Goal: Navigation & Orientation: Find specific page/section

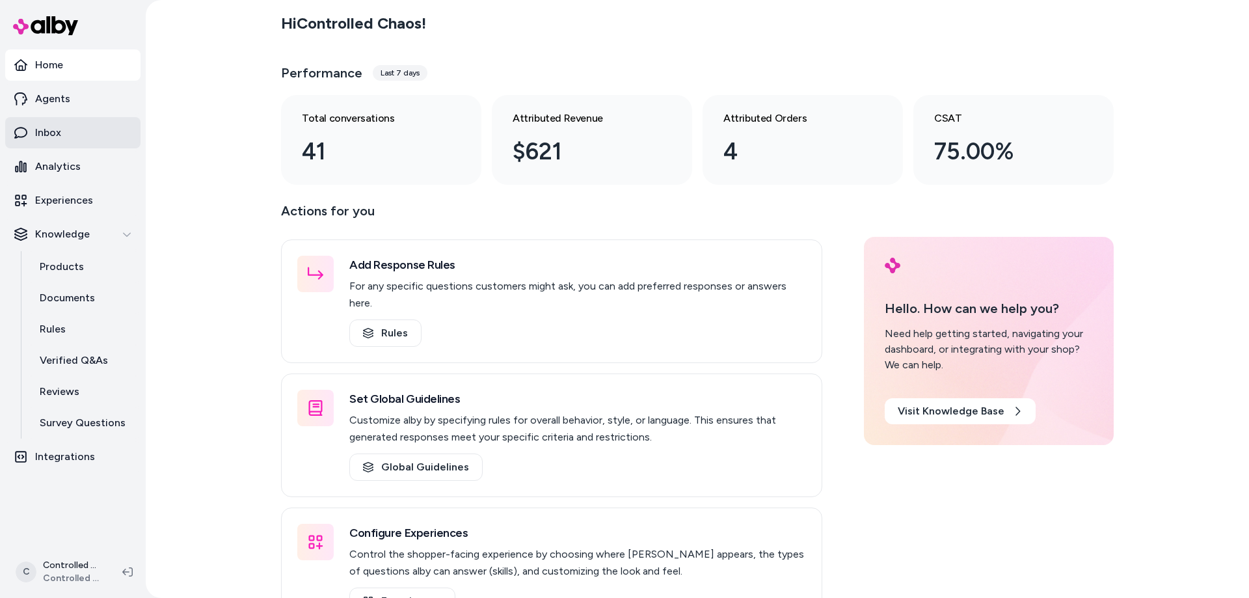
click at [68, 134] on link "Inbox" at bounding box center [72, 132] width 135 height 31
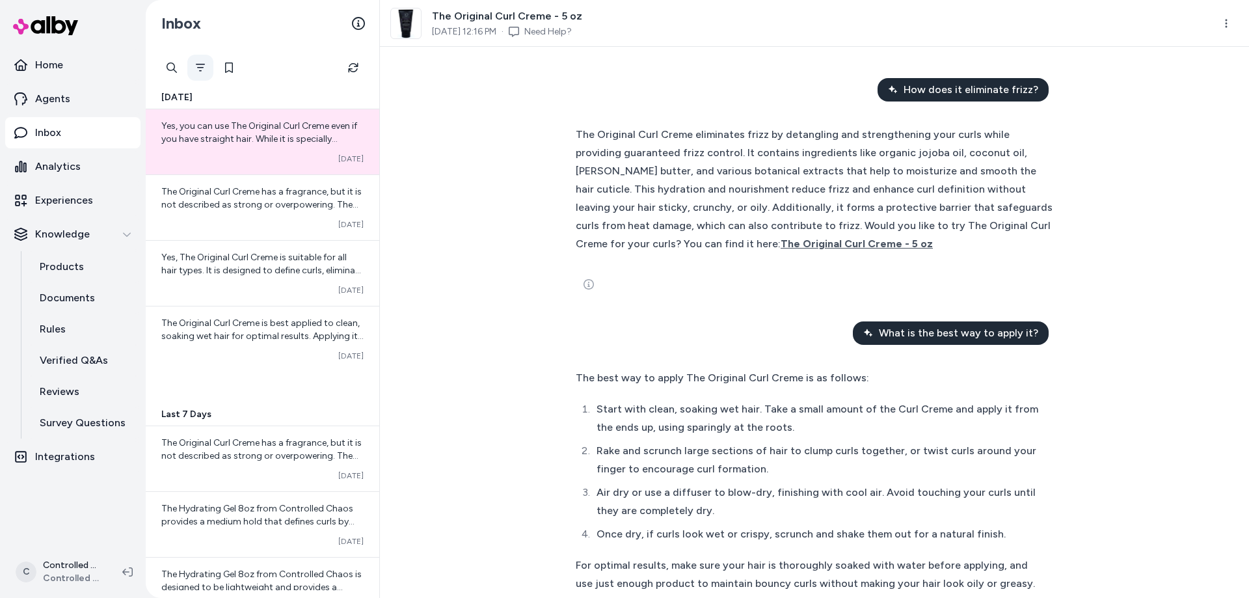
click at [197, 70] on icon "Filter" at bounding box center [200, 67] width 10 height 10
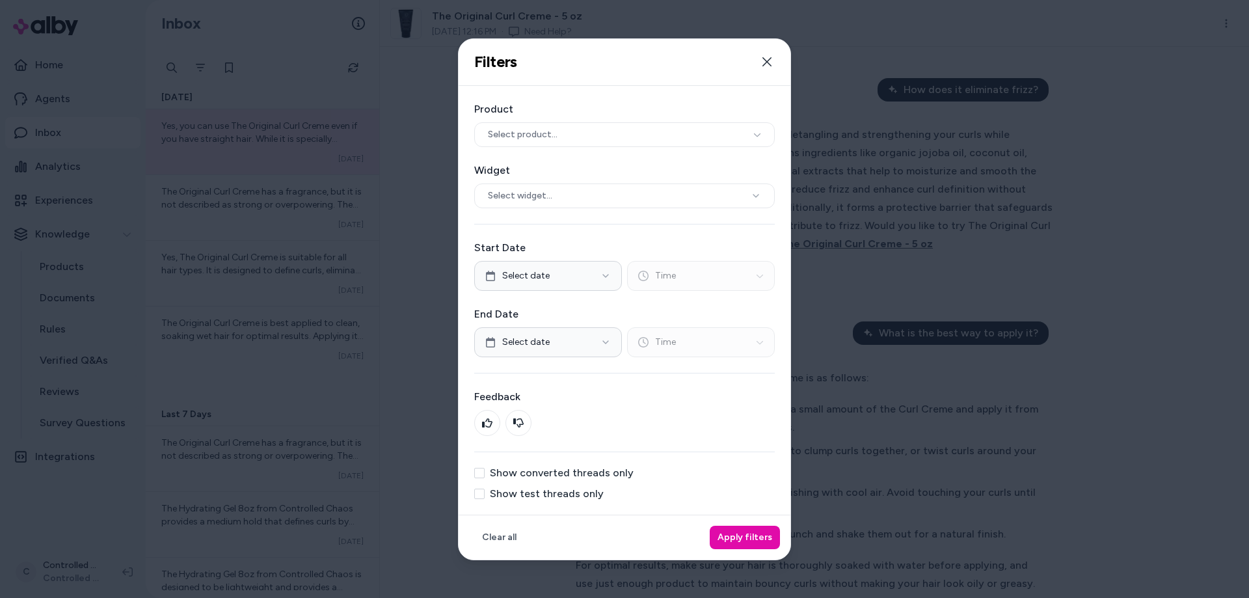
click at [483, 472] on button "Show converted threads only" at bounding box center [479, 473] width 10 height 10
click at [753, 541] on button "Apply filters" at bounding box center [745, 537] width 70 height 23
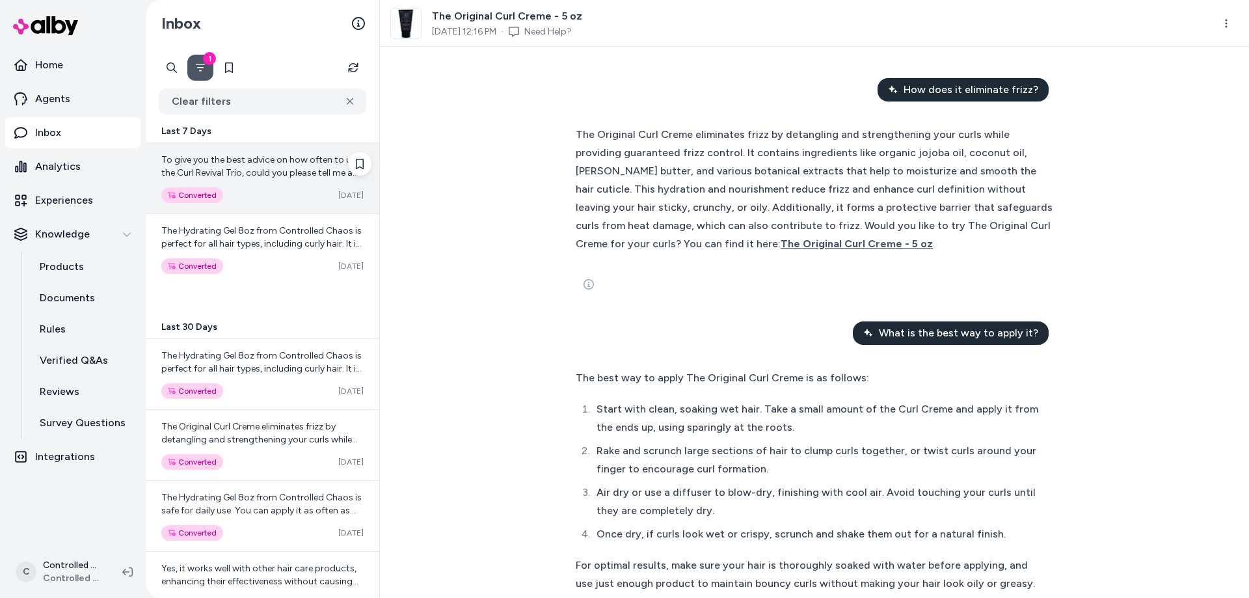
click at [227, 172] on span "To give you the best advice on how often to use the Curl Revival Trio, could yo…" at bounding box center [261, 198] width 201 height 89
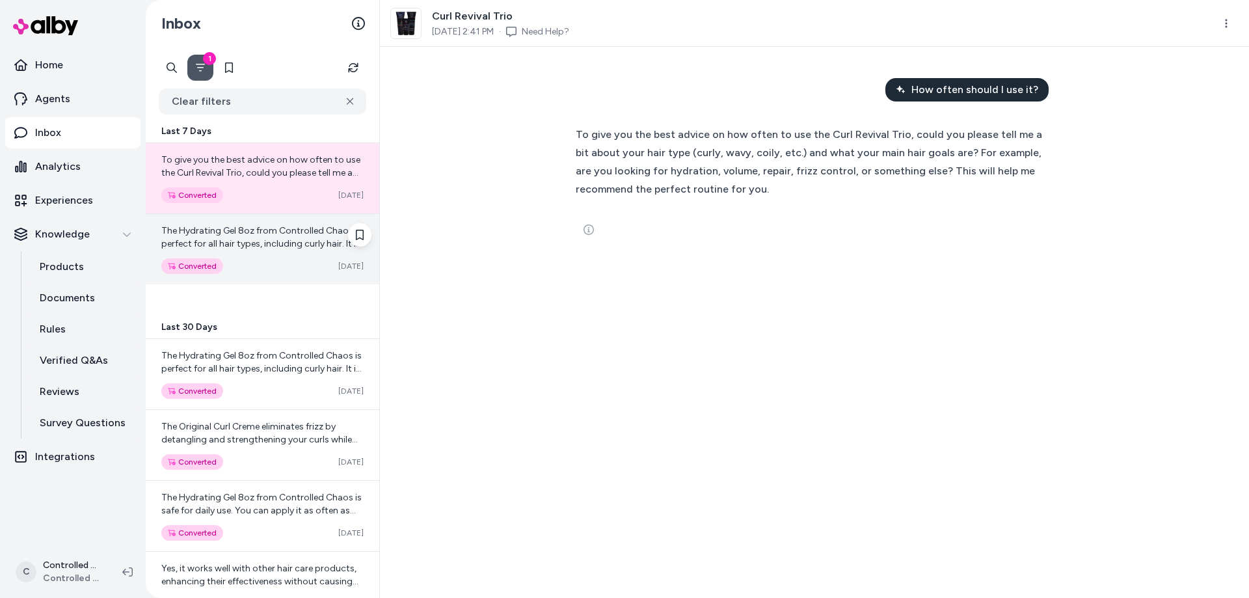
click at [242, 241] on span "The Hydrating Gel 8oz from Controlled Chaos is perfect for all hair types, incl…" at bounding box center [262, 282] width 202 height 115
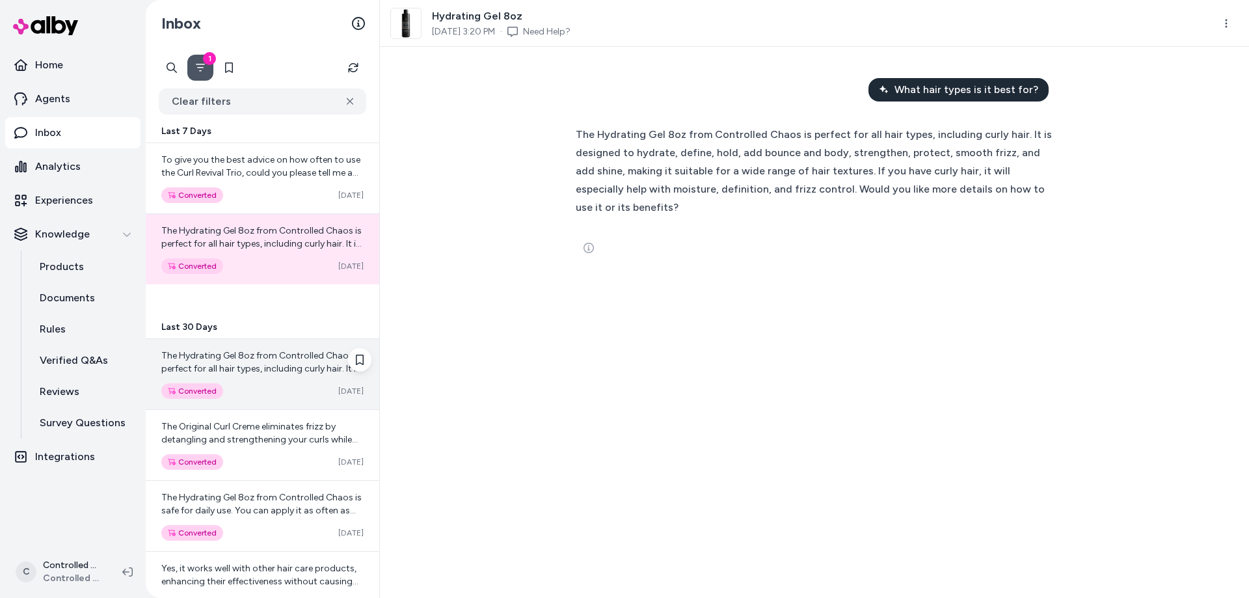
click at [262, 355] on span "The Hydrating Gel 8oz from Controlled Chaos is perfect for all hair types, incl…" at bounding box center [262, 407] width 202 height 115
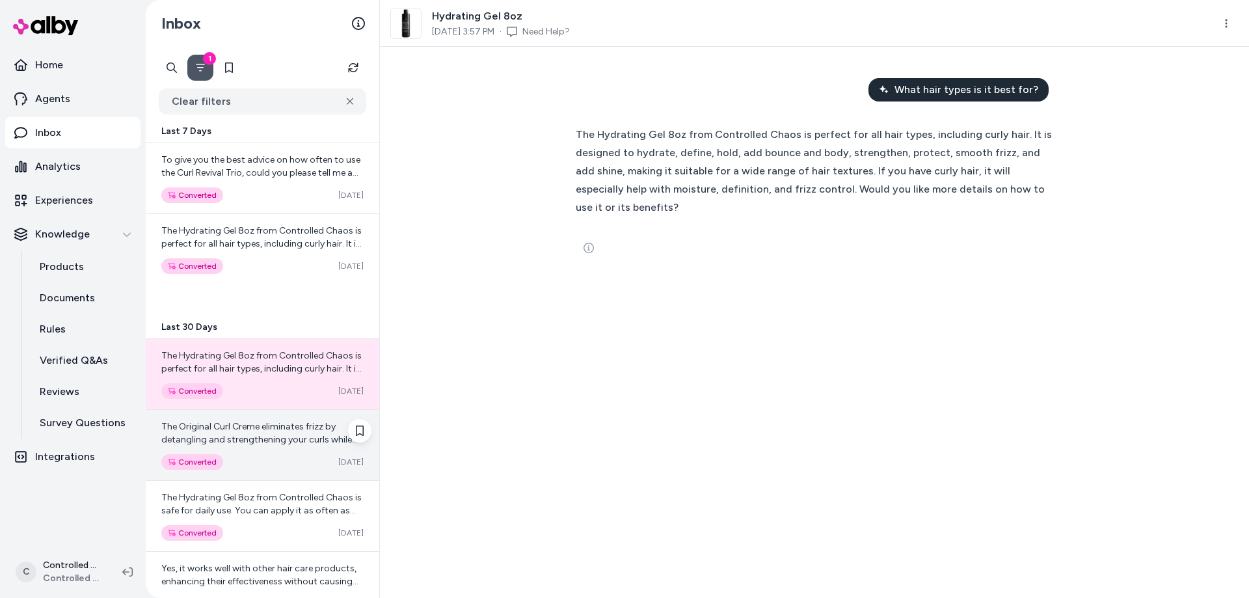
click at [240, 433] on div "The Original Curl Creme eliminates frizz by detangling and strengthening your c…" at bounding box center [262, 433] width 202 height 26
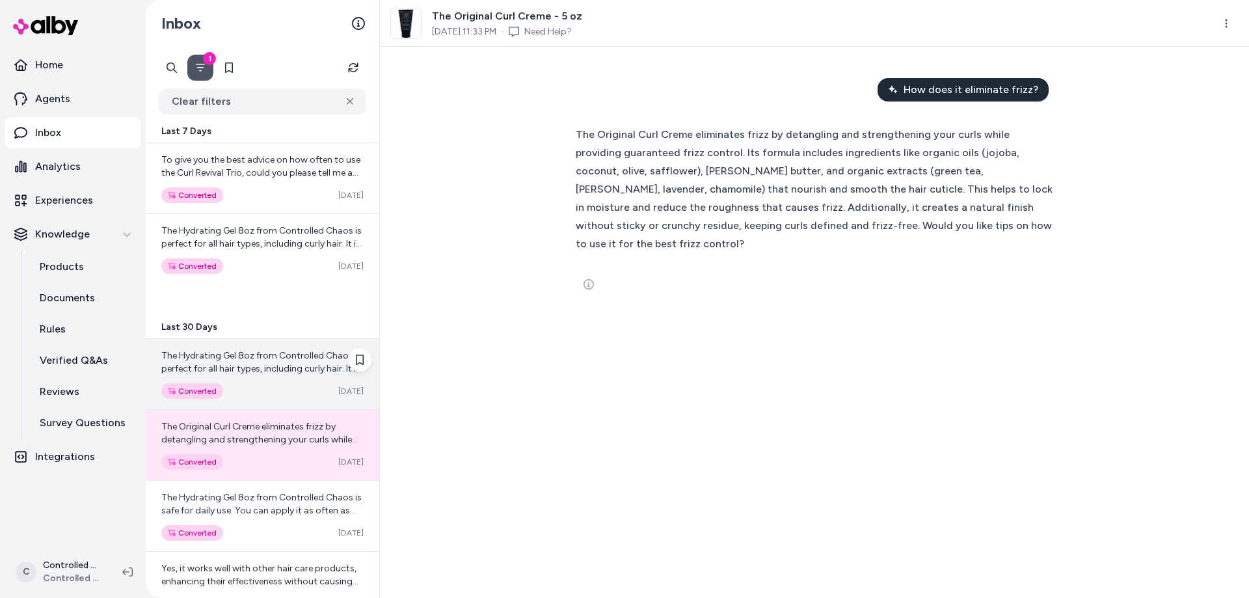
scroll to position [148, 0]
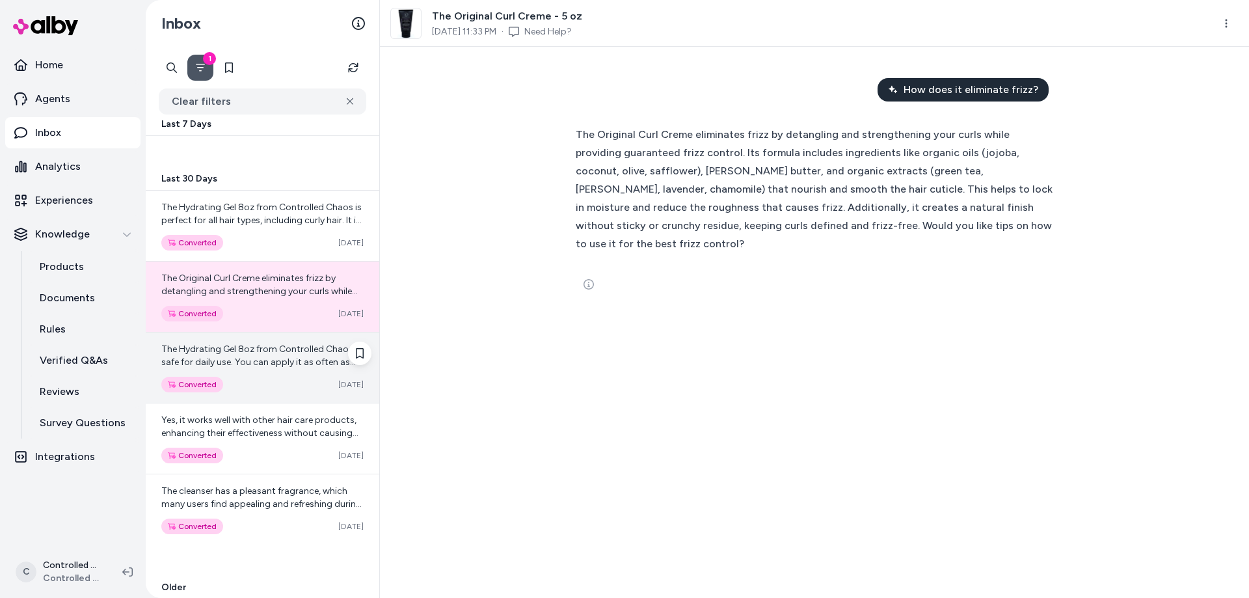
click at [241, 370] on div "The Hydrating Gel 8oz from Controlled Chaos is safe for daily use. You can appl…" at bounding box center [263, 367] width 234 height 70
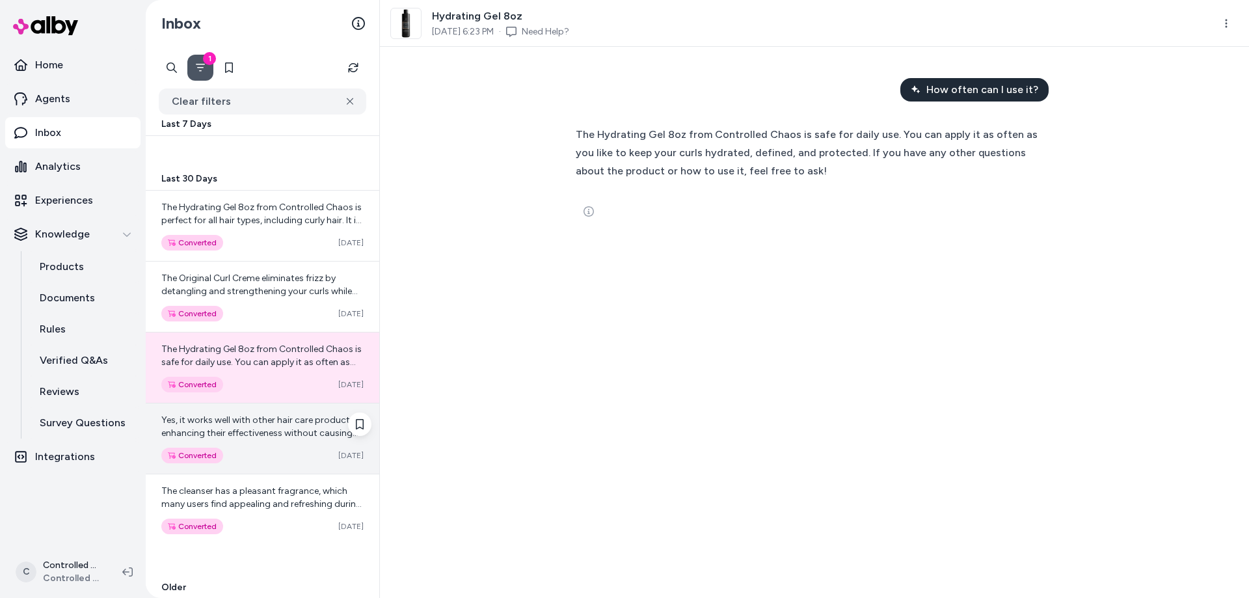
click at [237, 422] on span "Yes, it works well with other hair care products, enhancing their effectiveness…" at bounding box center [259, 432] width 197 height 37
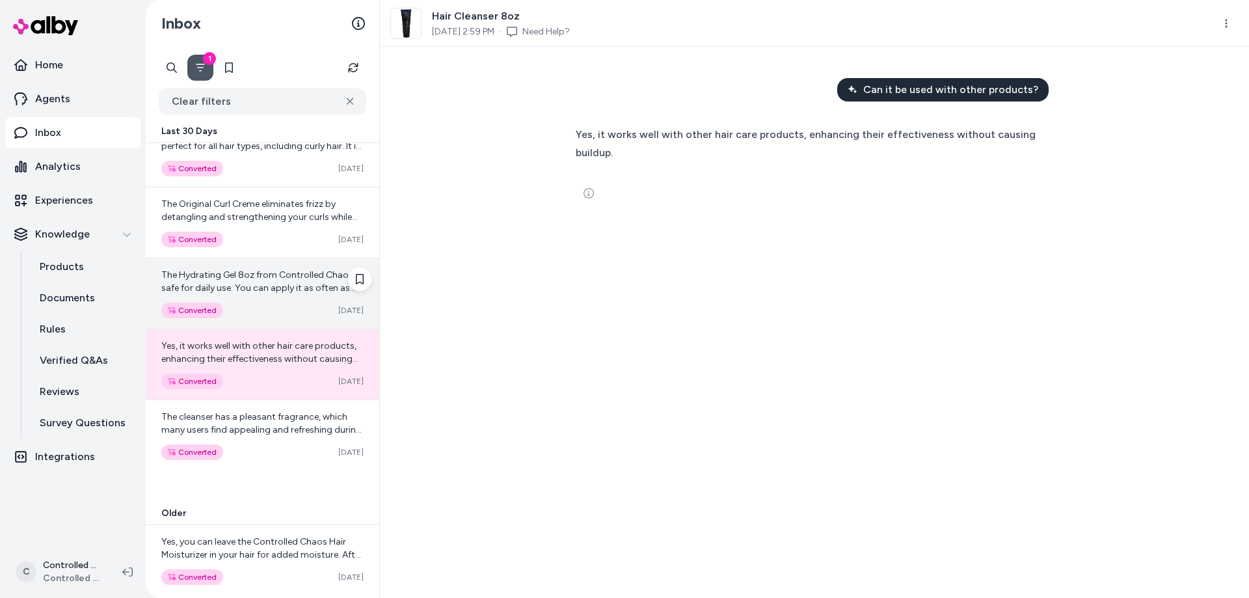
scroll to position [297, 0]
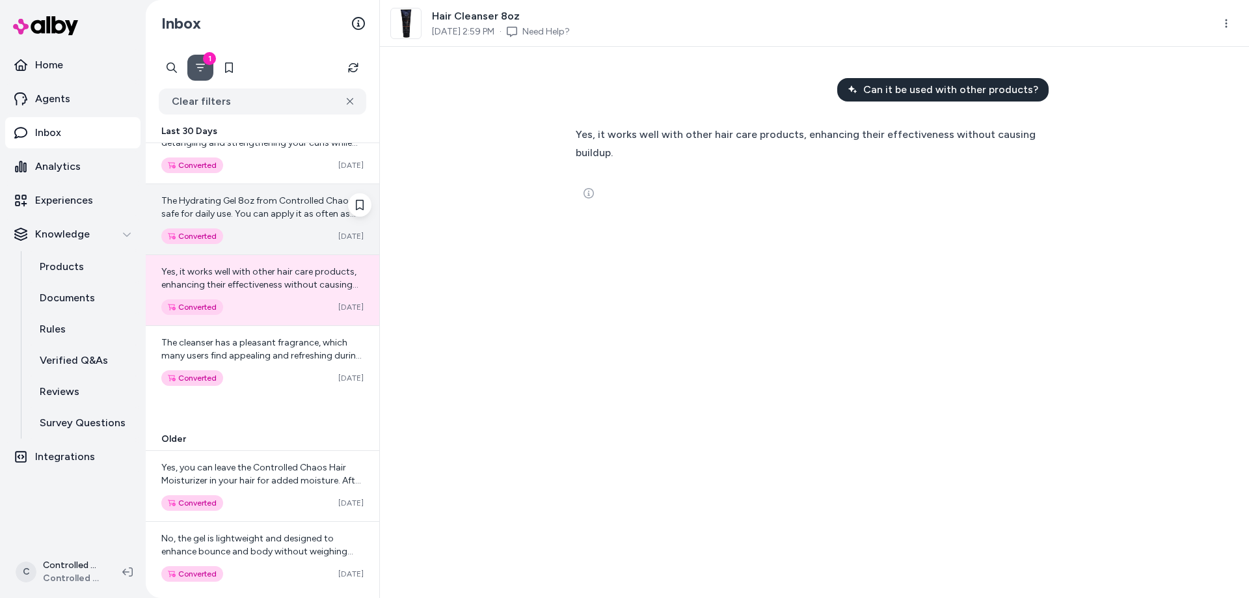
click at [264, 368] on div "The cleanser has a pleasant fragrance, which many users find appealing and refr…" at bounding box center [263, 361] width 234 height 70
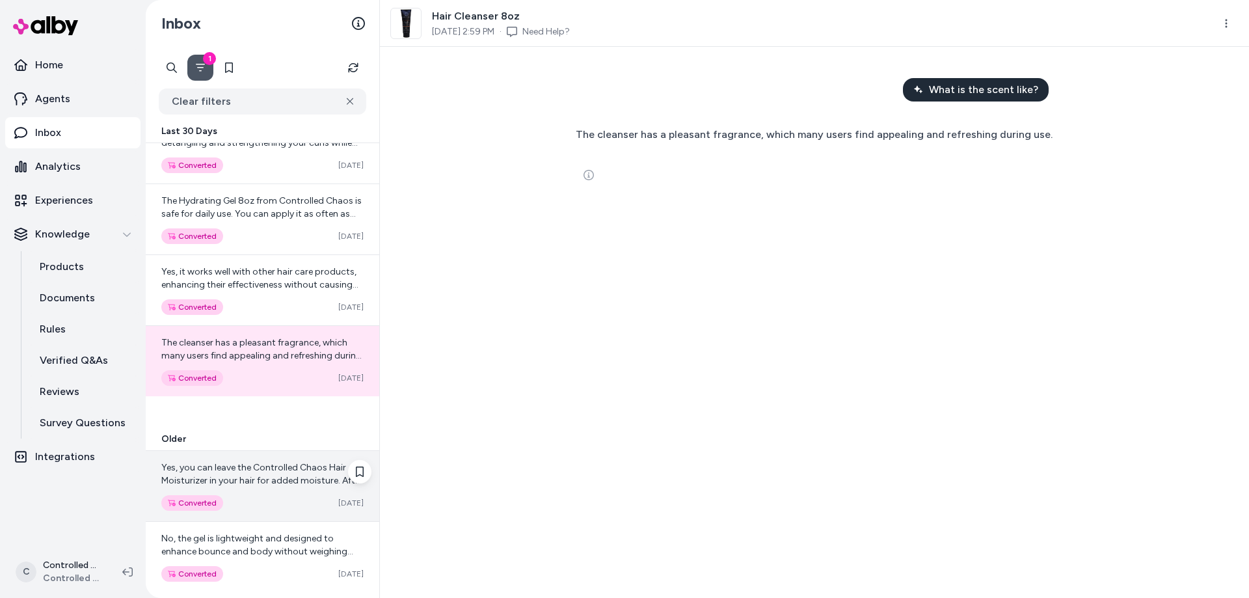
click at [267, 462] on div "Yes, you can leave the Controlled Chaos Hair Moisturizer in your hair for added…" at bounding box center [262, 474] width 202 height 26
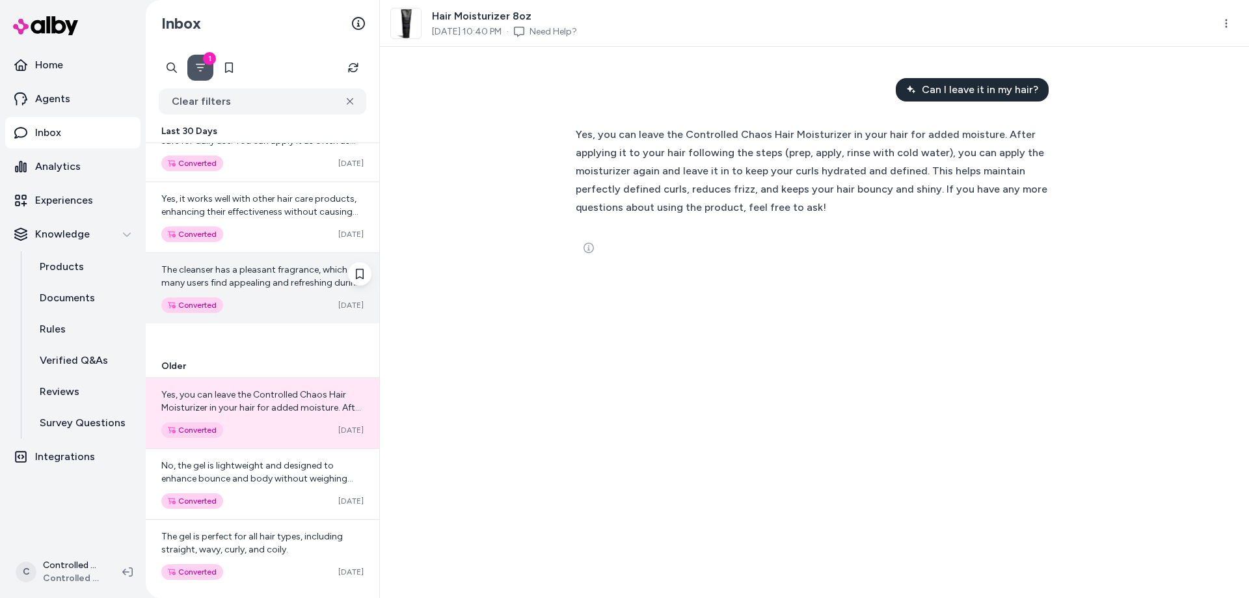
scroll to position [445, 0]
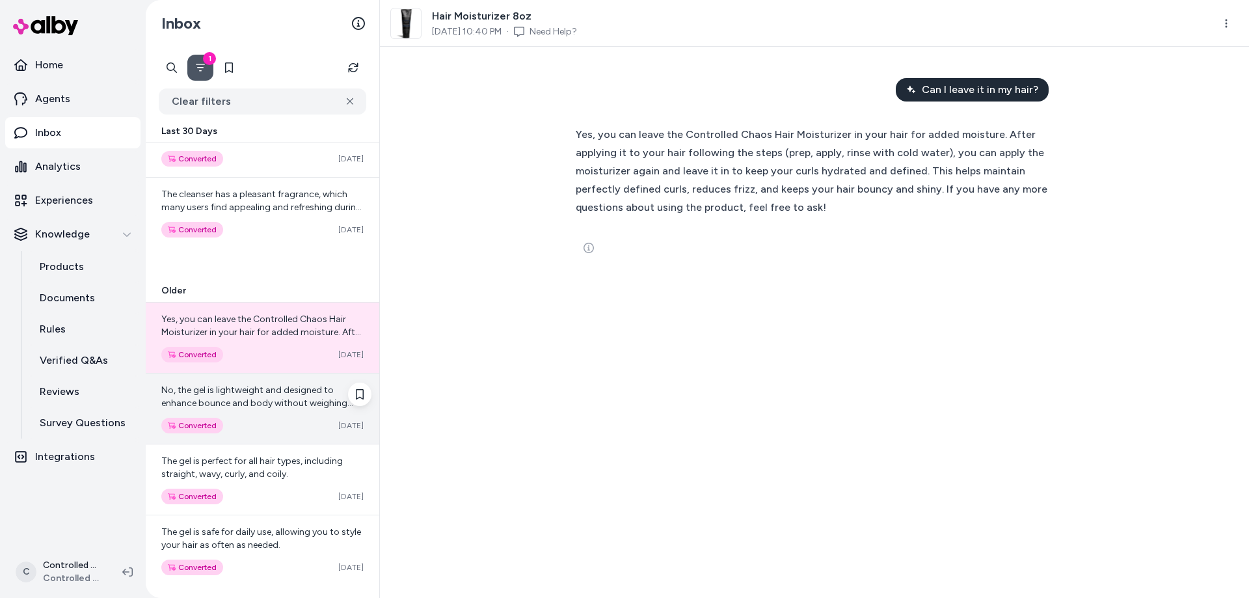
click at [269, 397] on div "No, the gel is lightweight and designed to enhance bounce and body without weig…" at bounding box center [262, 397] width 202 height 26
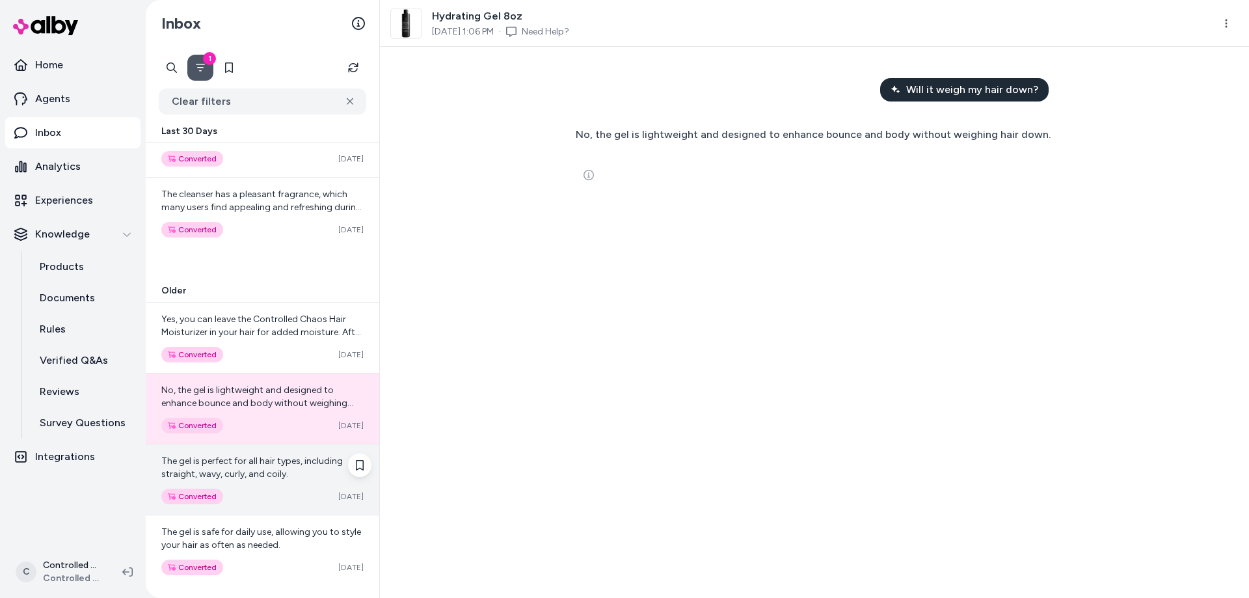
click at [252, 450] on div "The gel is perfect for all hair types, including straight, wavy, curly, and coi…" at bounding box center [263, 479] width 234 height 70
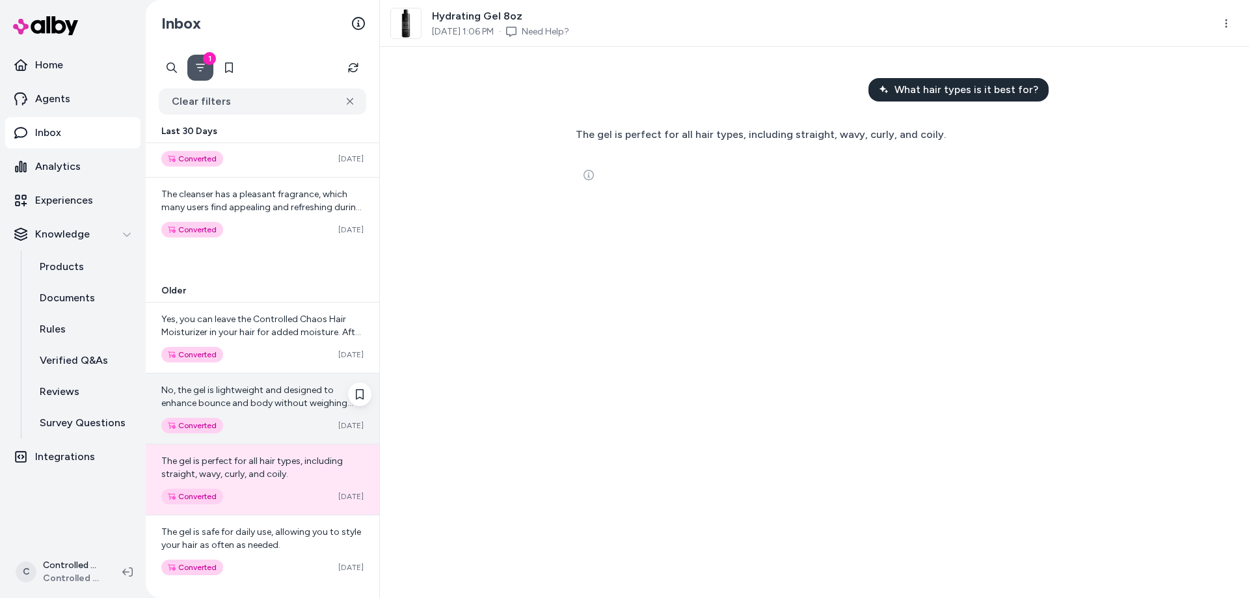
scroll to position [450, 0]
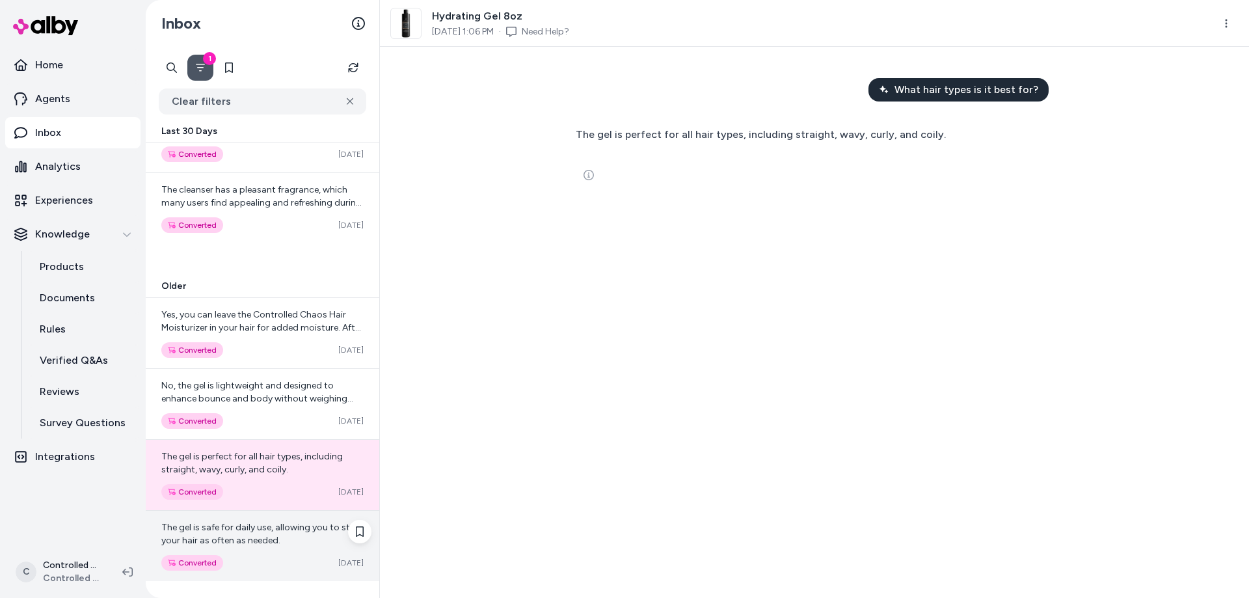
click at [284, 527] on span "The gel is safe for daily use, allowing you to style your hair as often as need…" at bounding box center [261, 534] width 200 height 24
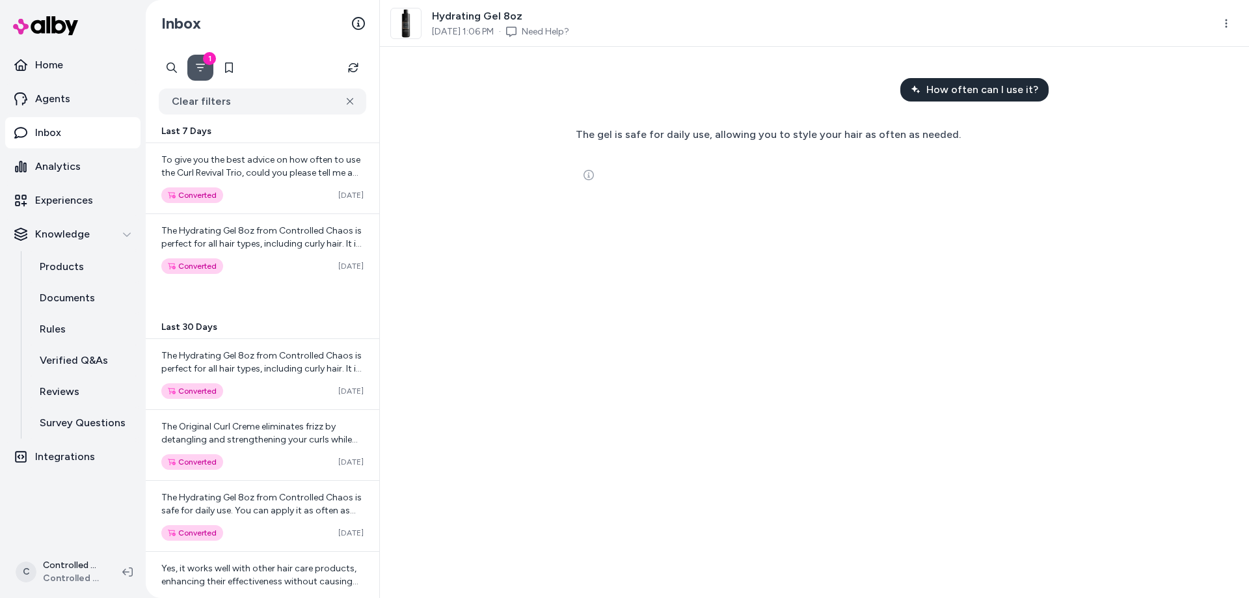
click at [203, 60] on button "1" at bounding box center [200, 68] width 26 height 26
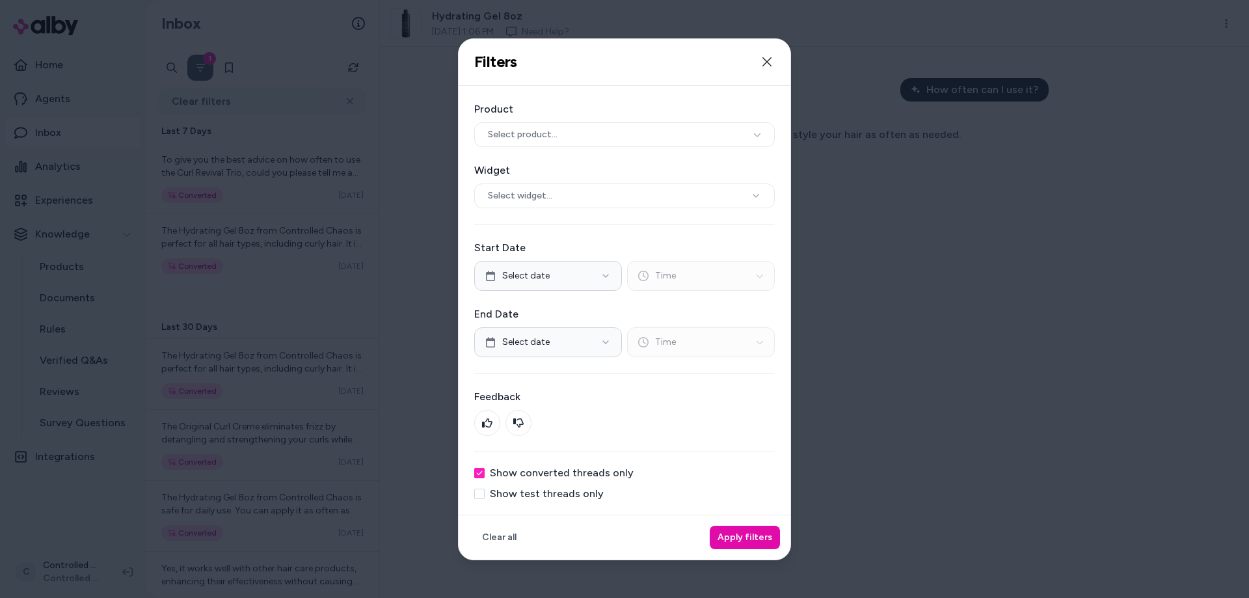
click at [479, 472] on button "Show converted threads only" at bounding box center [479, 473] width 10 height 10
click at [619, 191] on button "Select widget..." at bounding box center [624, 195] width 301 height 25
click at [597, 138] on button "Select product..." at bounding box center [624, 134] width 301 height 25
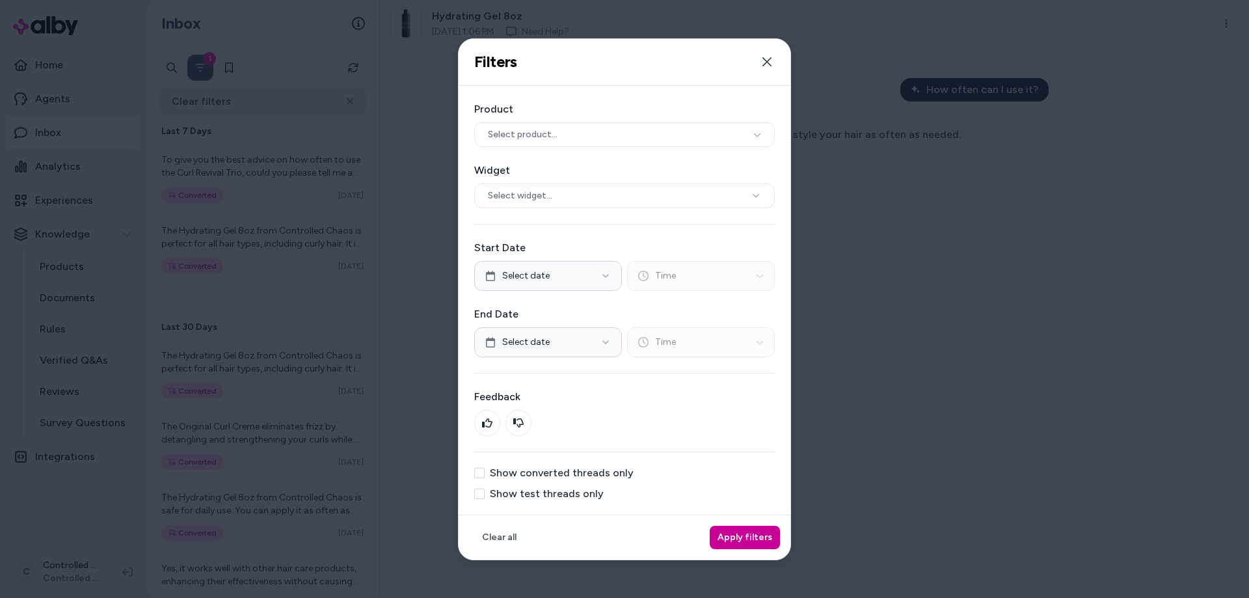
click at [749, 539] on button "Apply filters" at bounding box center [745, 537] width 70 height 23
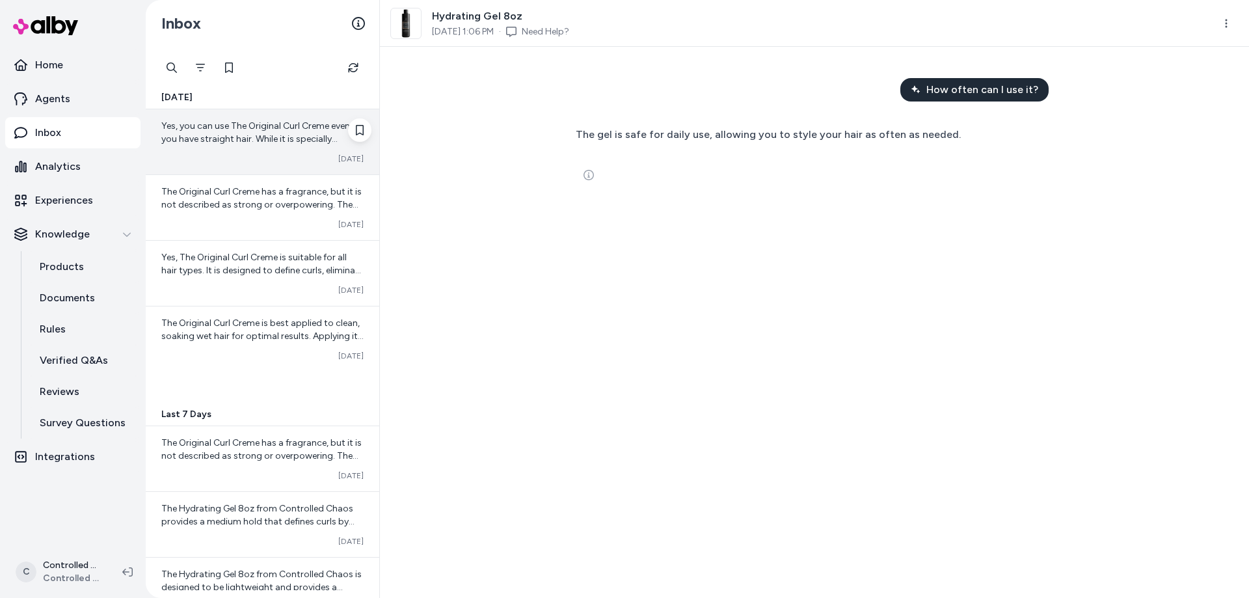
click at [278, 145] on div "Yes, you can use The Original Curl Creme even if you have straight hair. While …" at bounding box center [262, 133] width 202 height 26
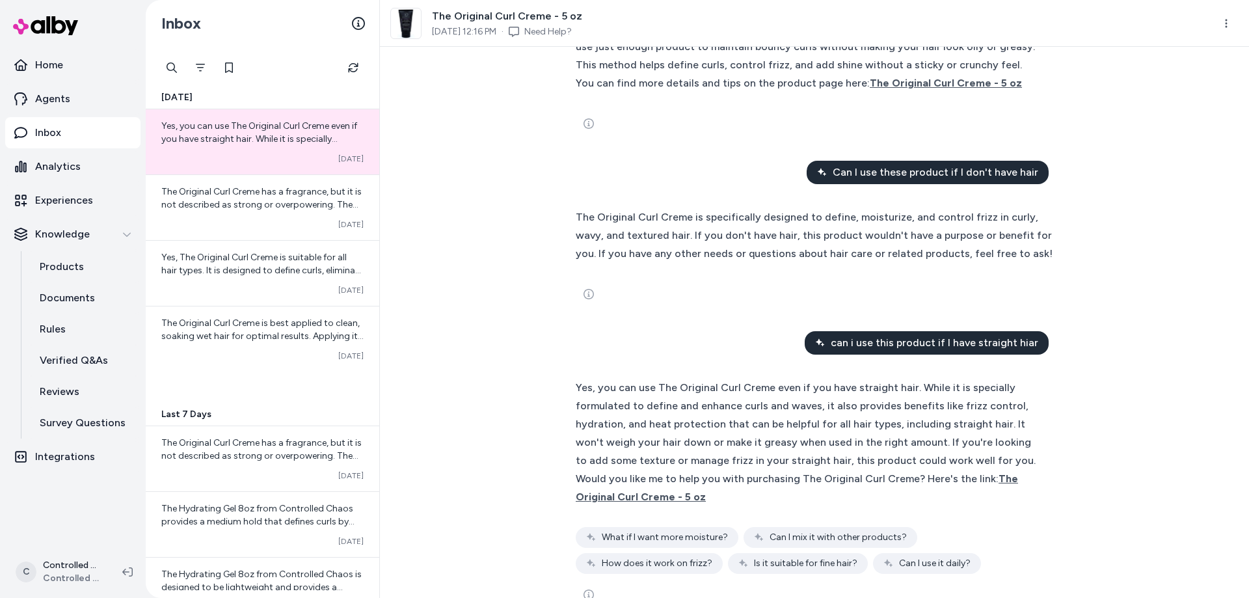
scroll to position [607, 0]
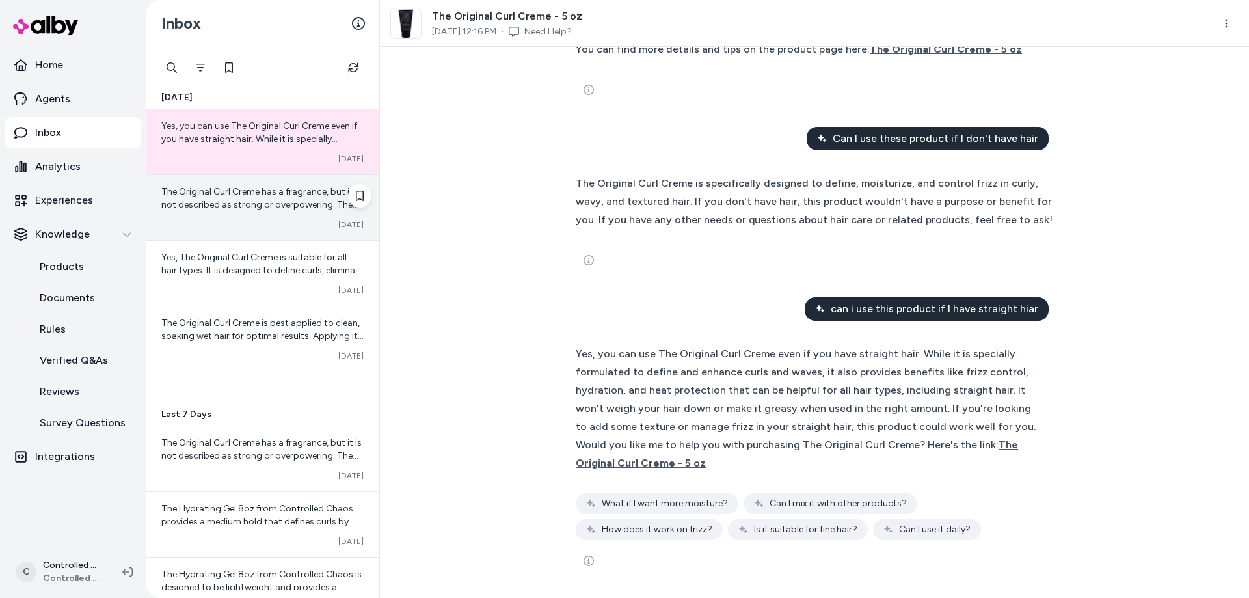
click at [249, 210] on span "The Original Curl Creme has a fragrance, but it is not described as strong or o…" at bounding box center [261, 250] width 200 height 128
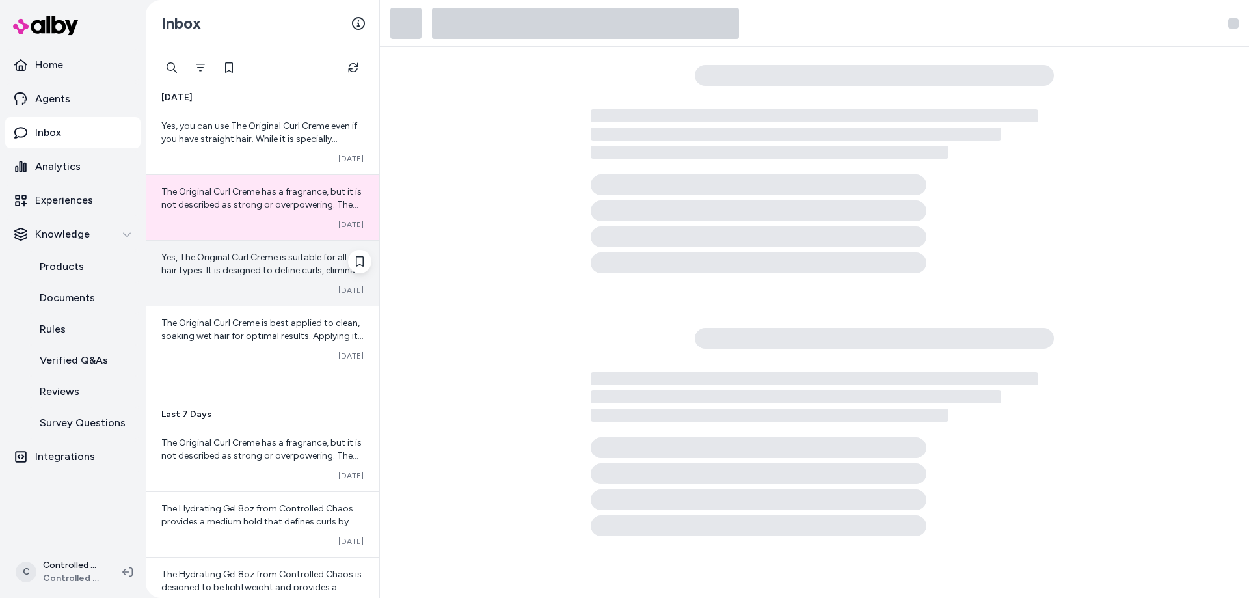
click at [242, 265] on div "Yes, The Original Curl Creme is suitable for all hair types. It is designed to …" at bounding box center [262, 264] width 202 height 26
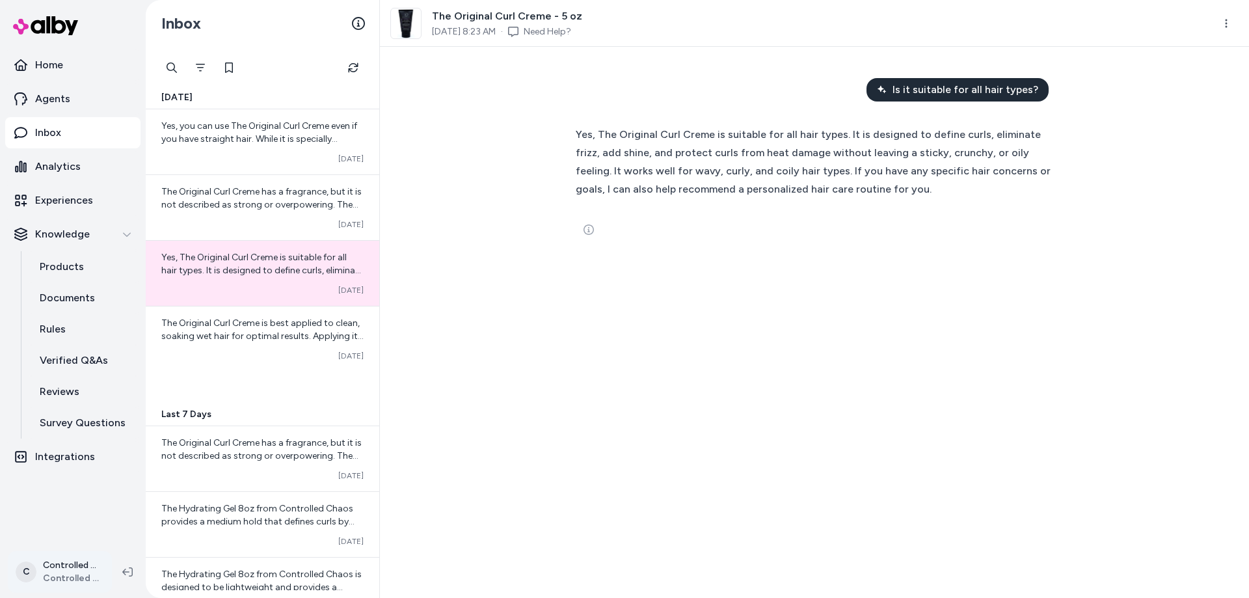
click at [71, 563] on html "Home Agents Inbox Analytics Experiences Knowledge Products Documents Rules Veri…" at bounding box center [624, 299] width 1249 height 598
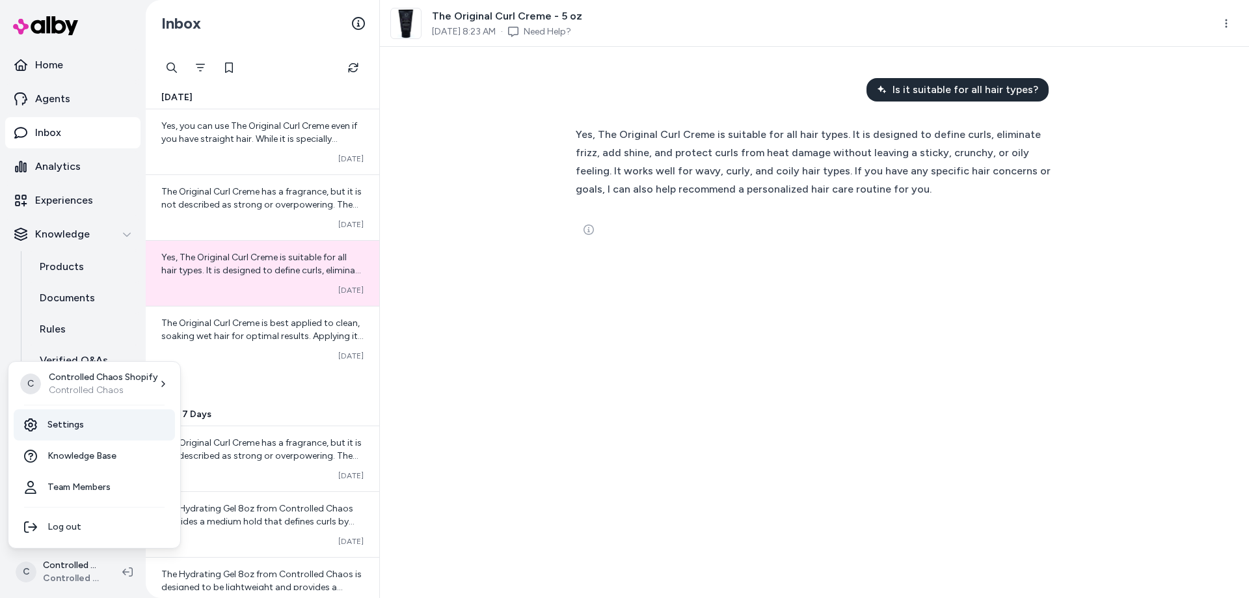
click at [62, 425] on link "Settings" at bounding box center [94, 424] width 161 height 31
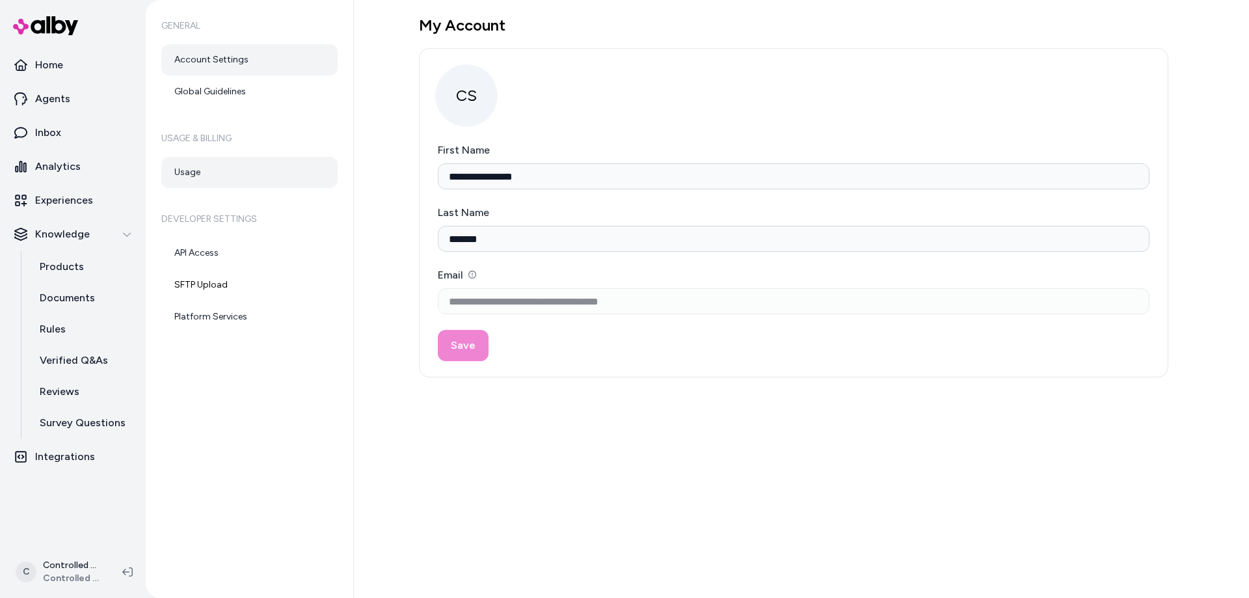
click at [197, 170] on link "Usage" at bounding box center [249, 172] width 176 height 31
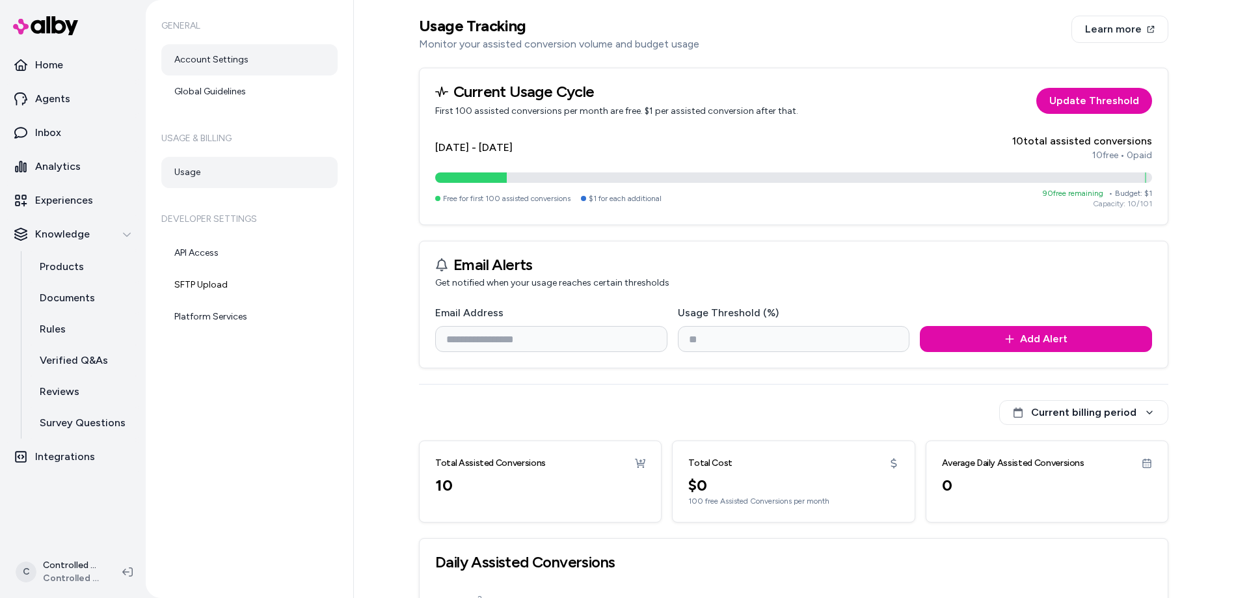
click at [226, 65] on link "Account Settings" at bounding box center [249, 59] width 176 height 31
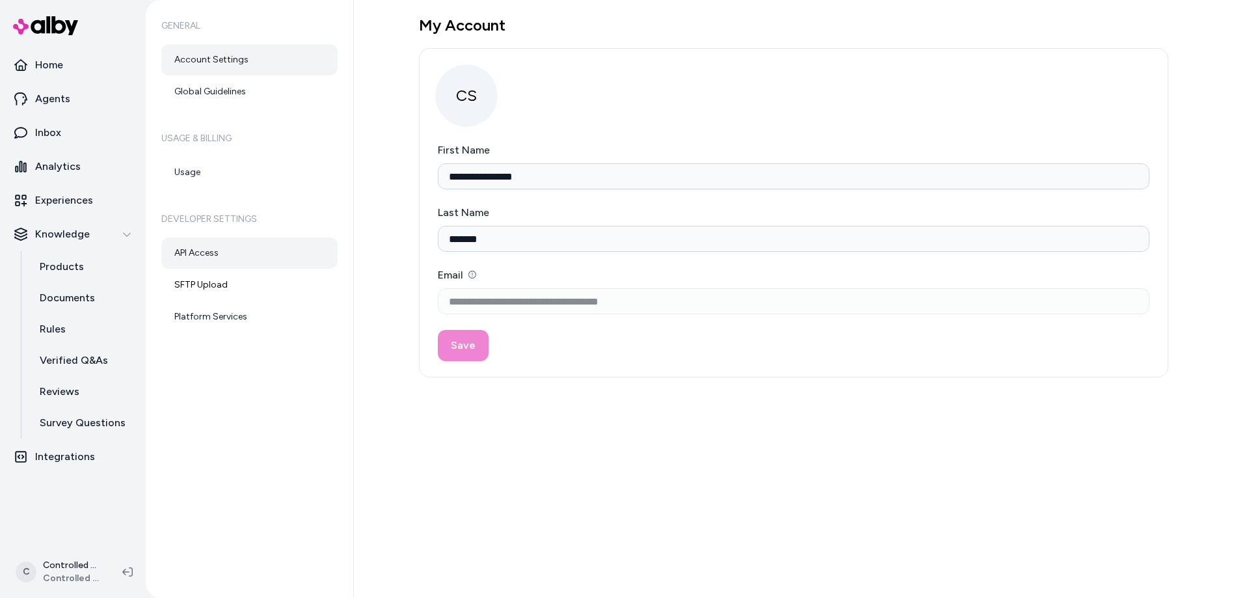
click at [219, 258] on link "API Access" at bounding box center [249, 252] width 176 height 31
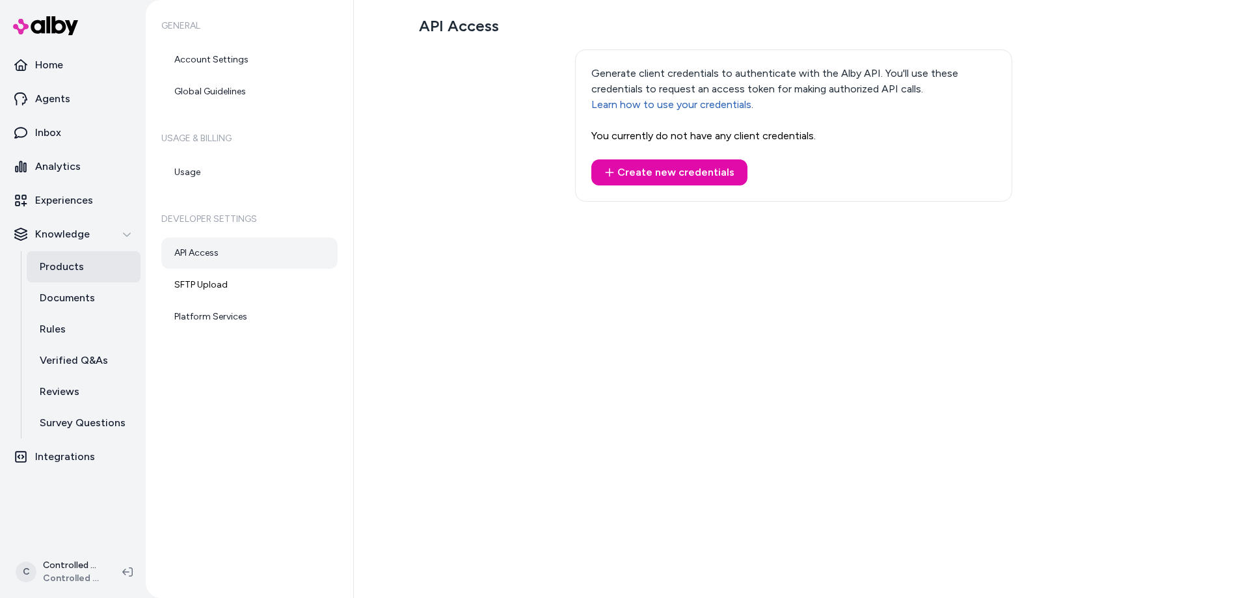
click at [73, 272] on p "Products" at bounding box center [62, 267] width 44 height 16
